Goal: Navigation & Orientation: Find specific page/section

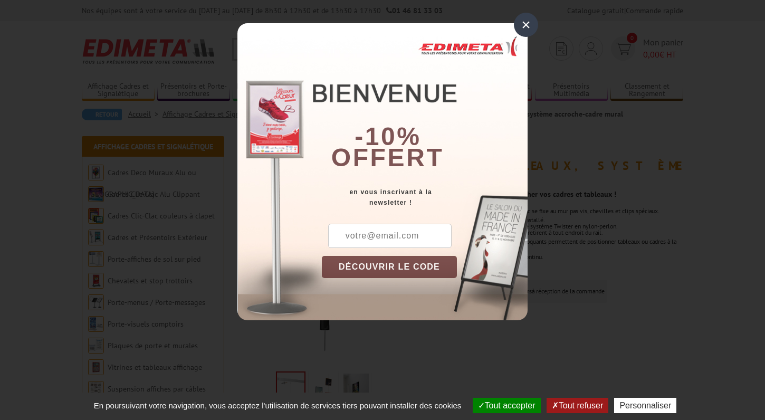
click at [525, 21] on div "×" at bounding box center [526, 25] width 24 height 24
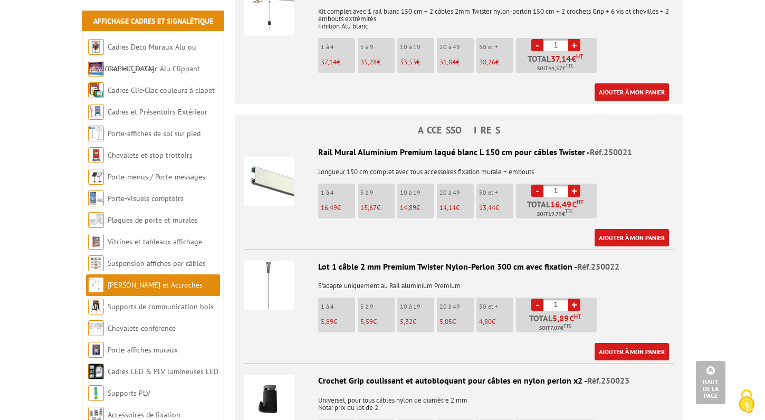
scroll to position [452, 0]
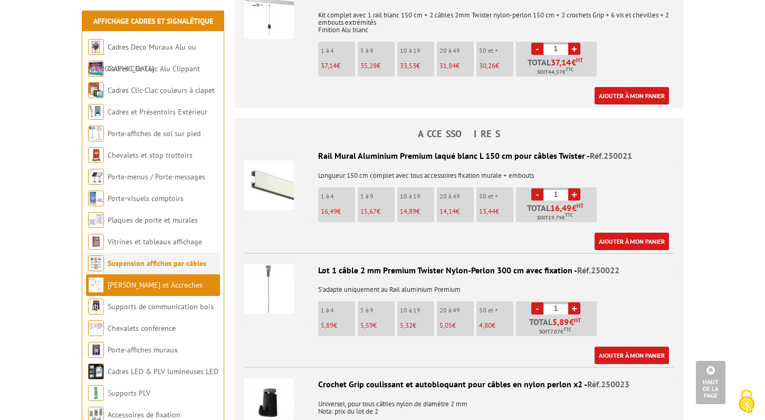
click at [182, 263] on link "Suspension affiches par câbles" at bounding box center [157, 264] width 99 height 10
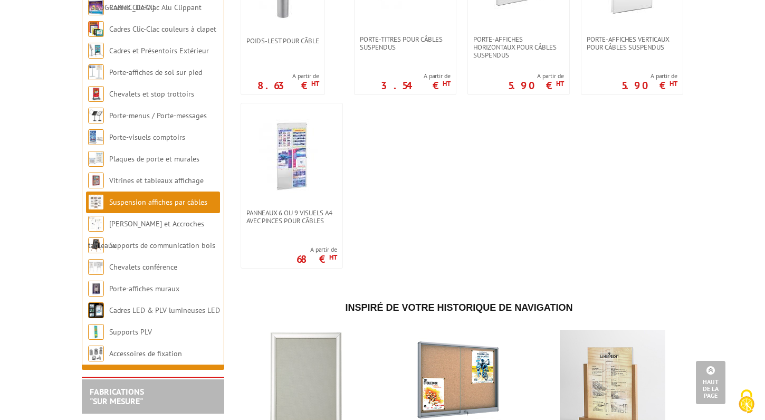
scroll to position [1001, 0]
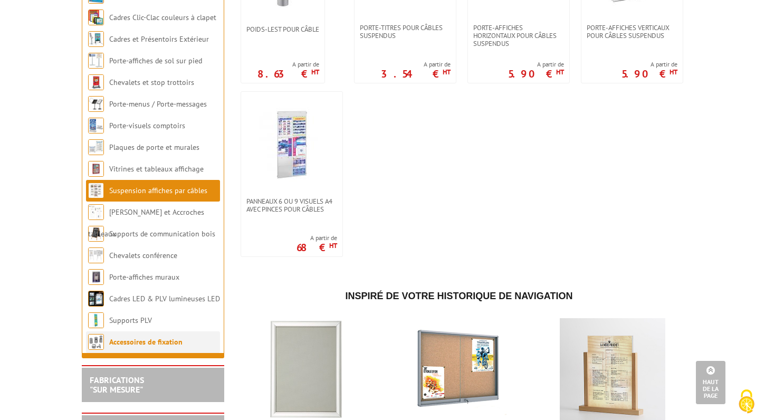
click at [153, 347] on link "Accessoires de fixation" at bounding box center [145, 342] width 73 height 10
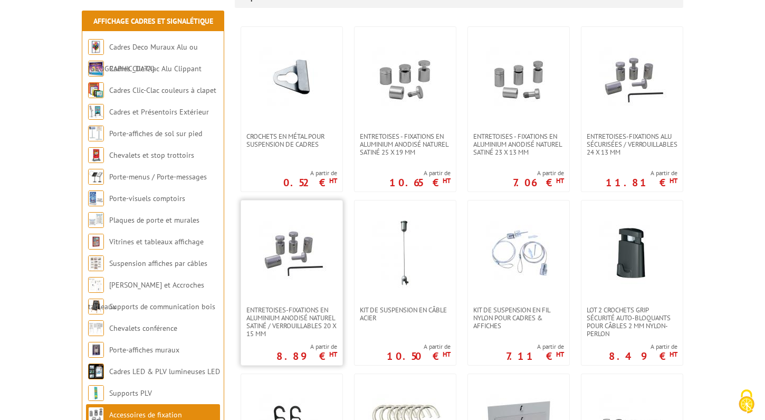
scroll to position [199, 0]
click at [392, 272] on img at bounding box center [405, 252] width 74 height 74
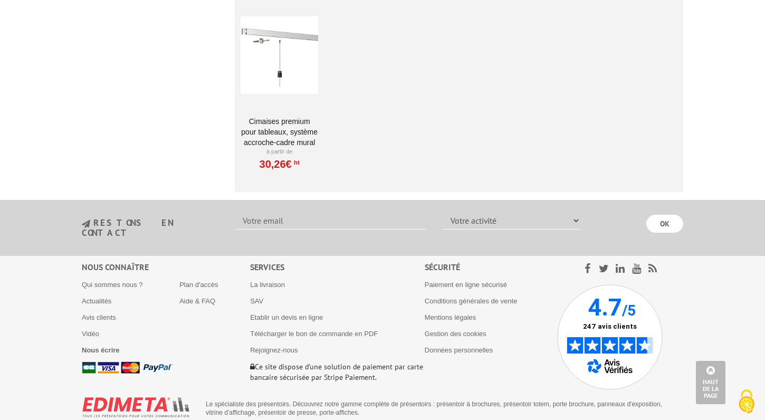
scroll to position [887, 0]
click at [286, 68] on div at bounding box center [280, 56] width 78 height 106
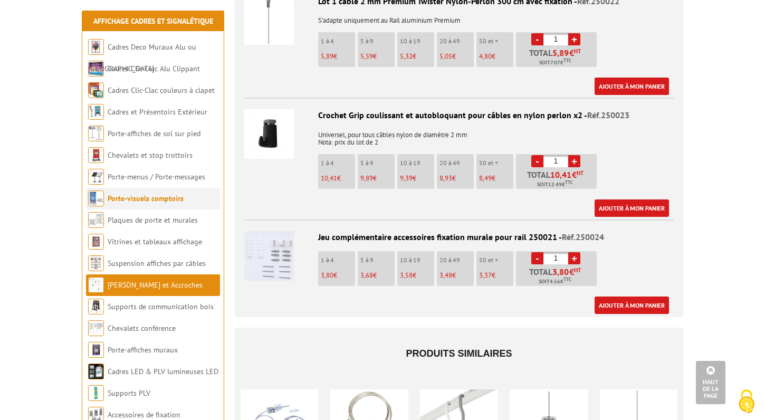
scroll to position [723, 0]
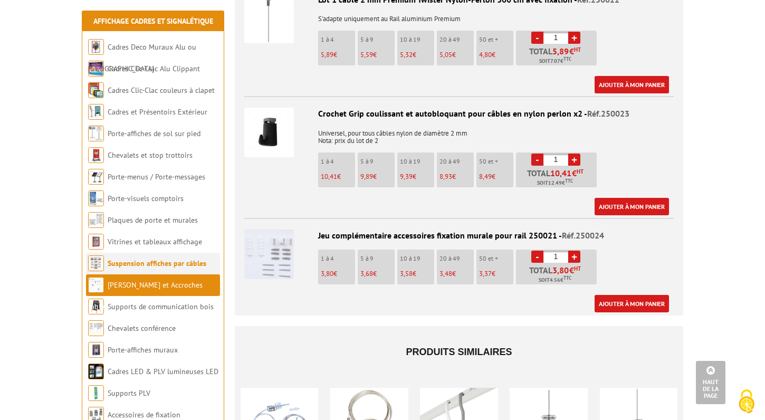
click at [191, 260] on link "Suspension affiches par câbles" at bounding box center [157, 264] width 99 height 10
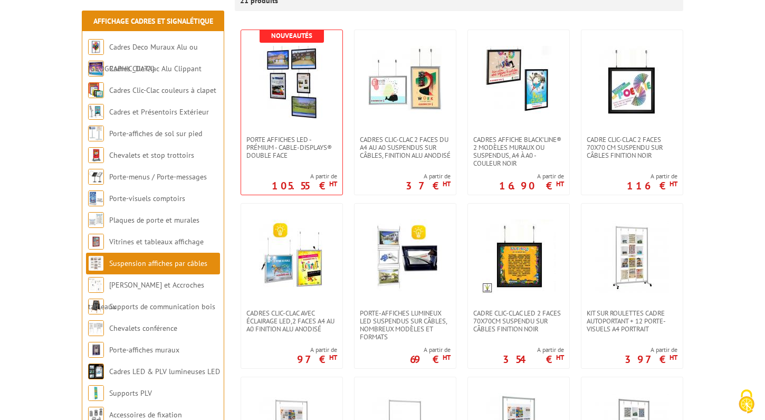
scroll to position [199, 0]
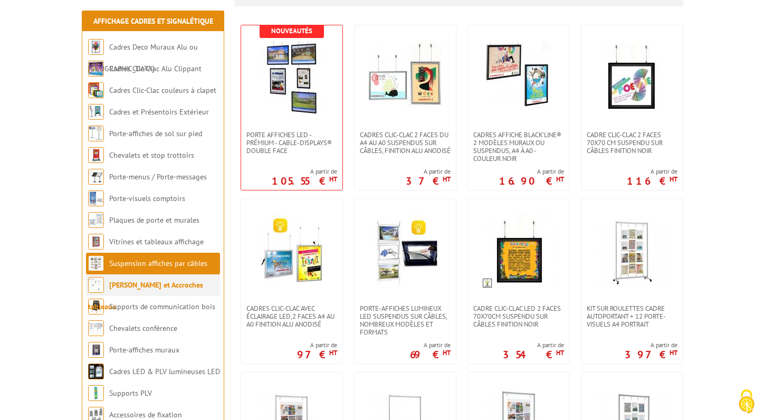
click at [179, 284] on link "[PERSON_NAME] et Accroches tableaux" at bounding box center [145, 295] width 115 height 31
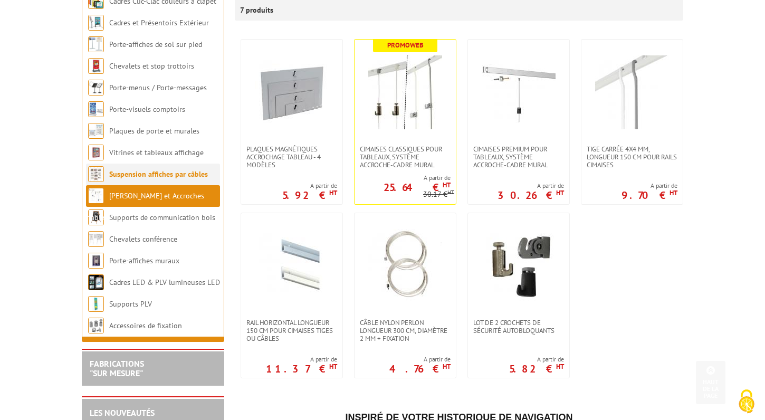
scroll to position [219, 0]
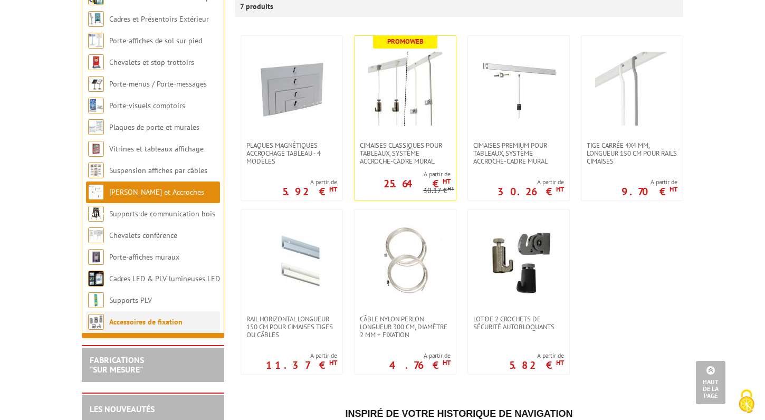
click at [118, 319] on link "Accessoires de fixation" at bounding box center [145, 322] width 73 height 10
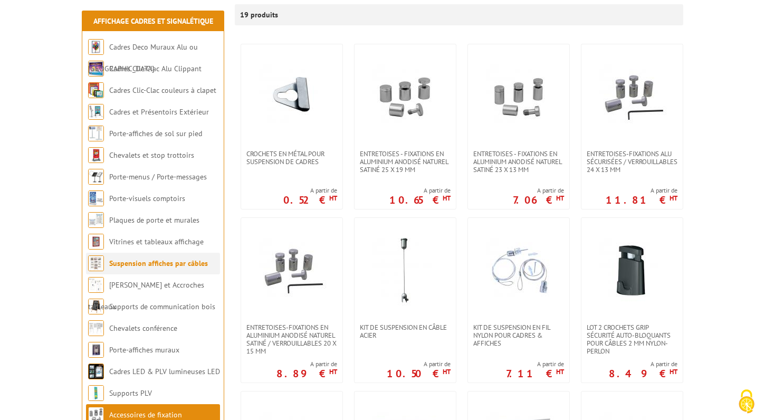
scroll to position [178, 0]
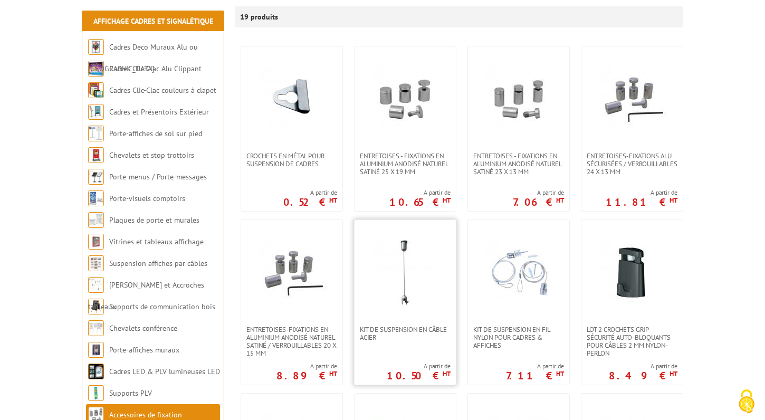
click at [404, 245] on img at bounding box center [405, 273] width 74 height 74
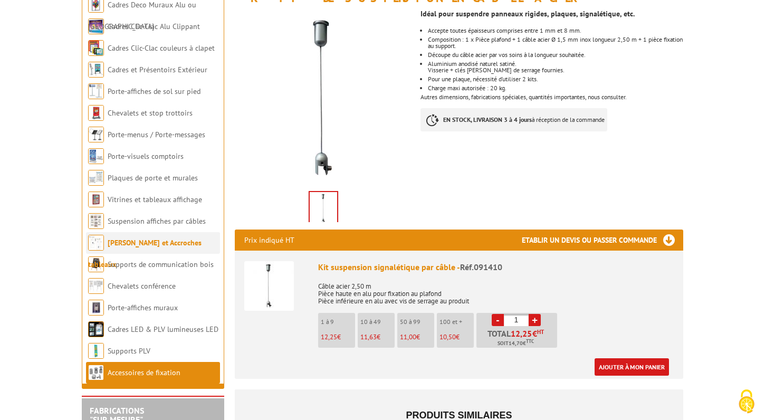
scroll to position [182, 0]
click at [137, 238] on link "[PERSON_NAME] et Accroches tableaux" at bounding box center [145, 253] width 114 height 31
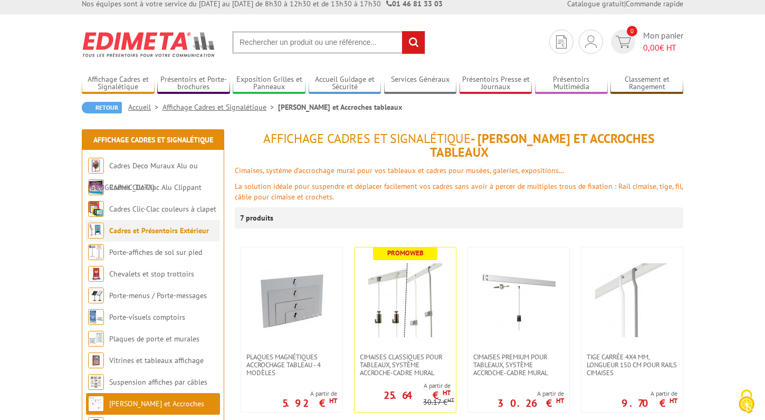
scroll to position [4, 0]
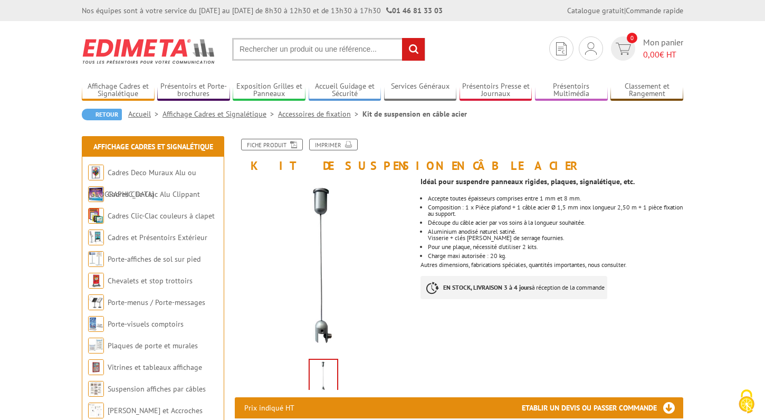
click at [273, 51] on input "text" at bounding box center [328, 49] width 193 height 23
click at [197, 52] on img at bounding box center [149, 51] width 135 height 39
